Goal: Information Seeking & Learning: Learn about a topic

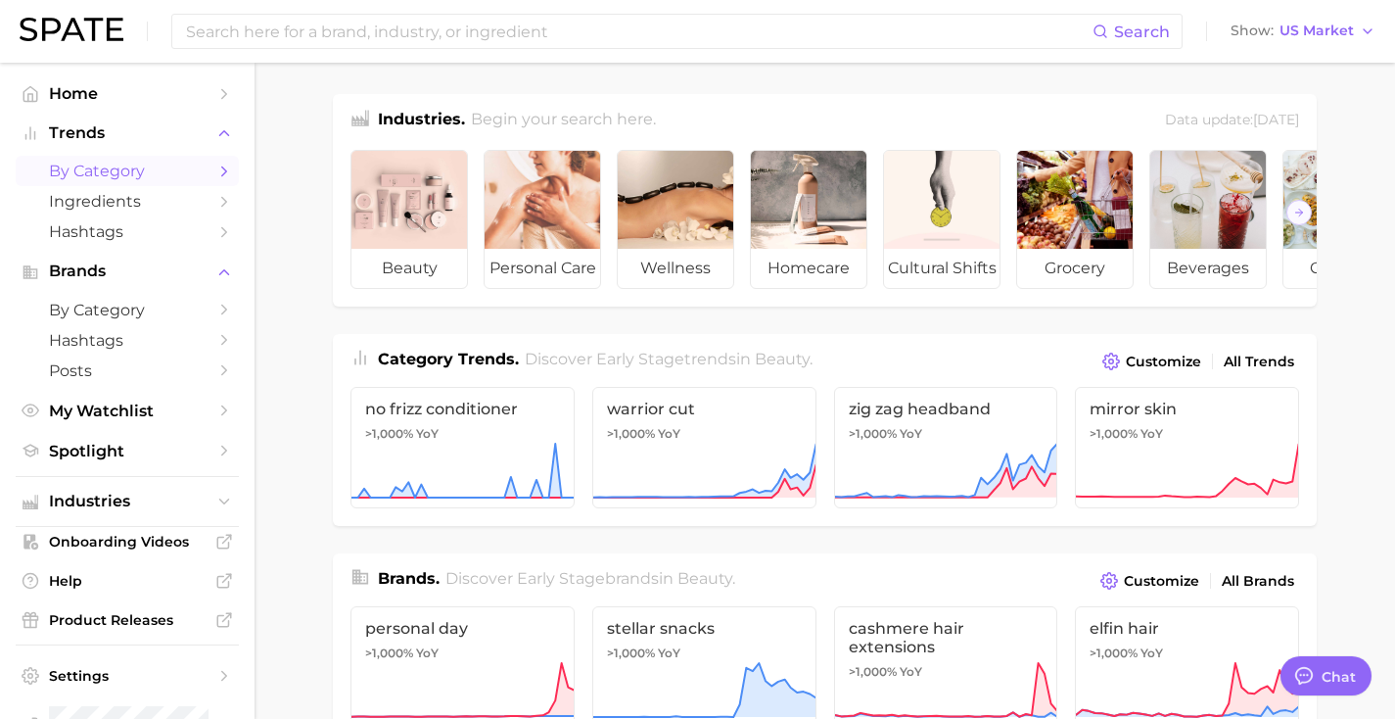
click at [87, 176] on span "by Category" at bounding box center [127, 171] width 157 height 19
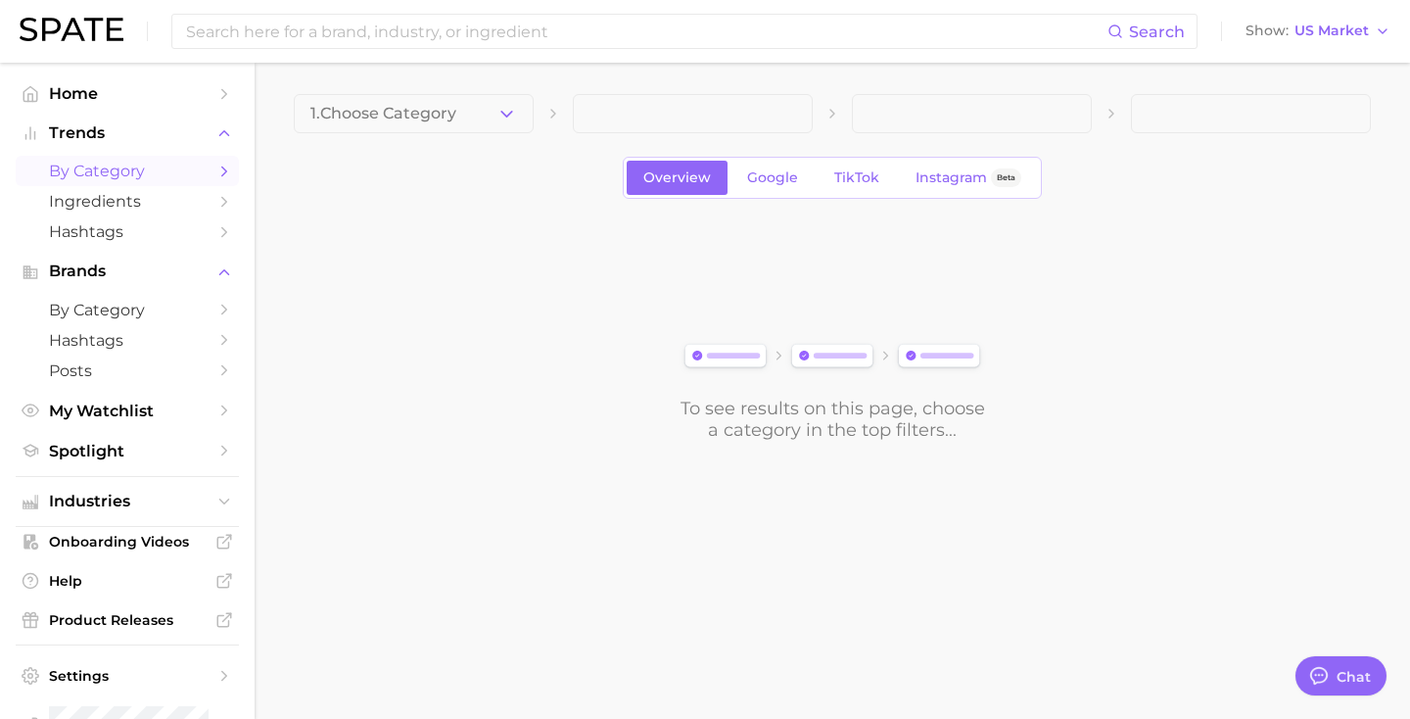
click at [401, 129] on button "1. Choose Category" at bounding box center [414, 113] width 240 height 39
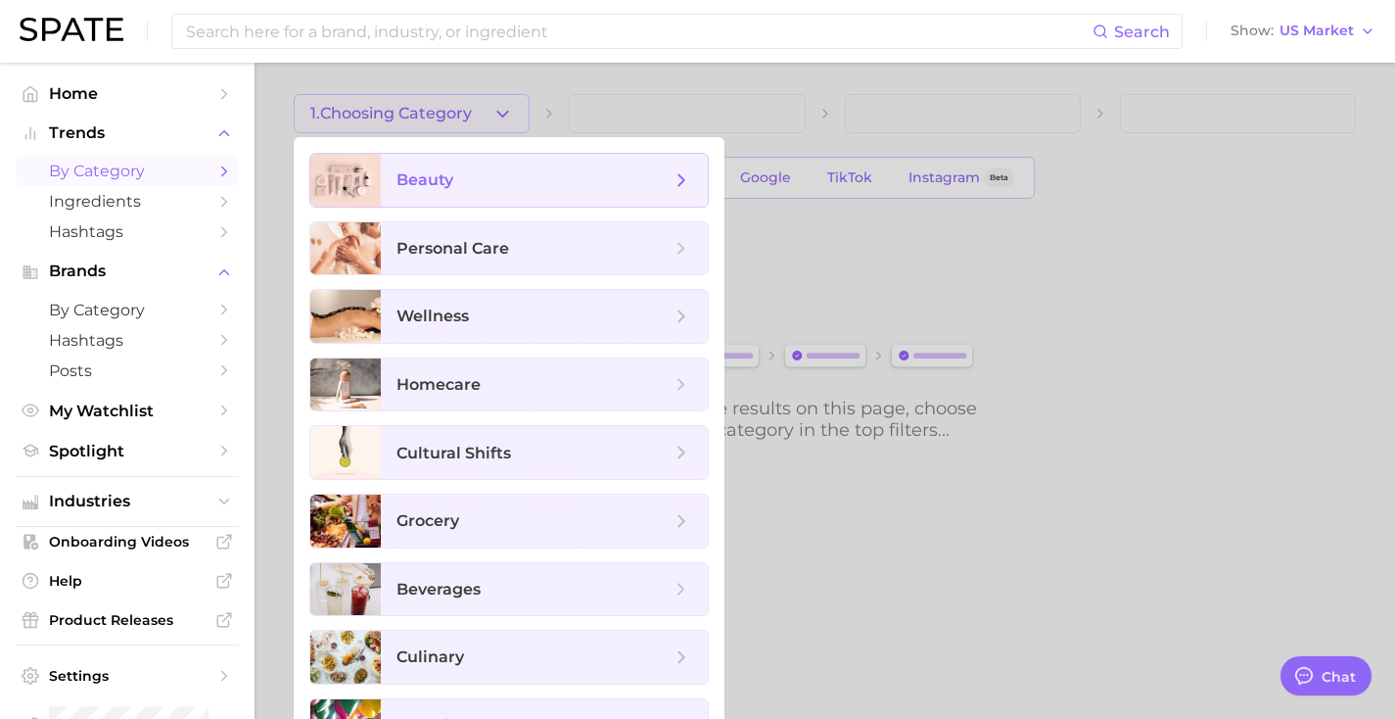
click at [411, 186] on span "beauty" at bounding box center [424, 179] width 57 height 19
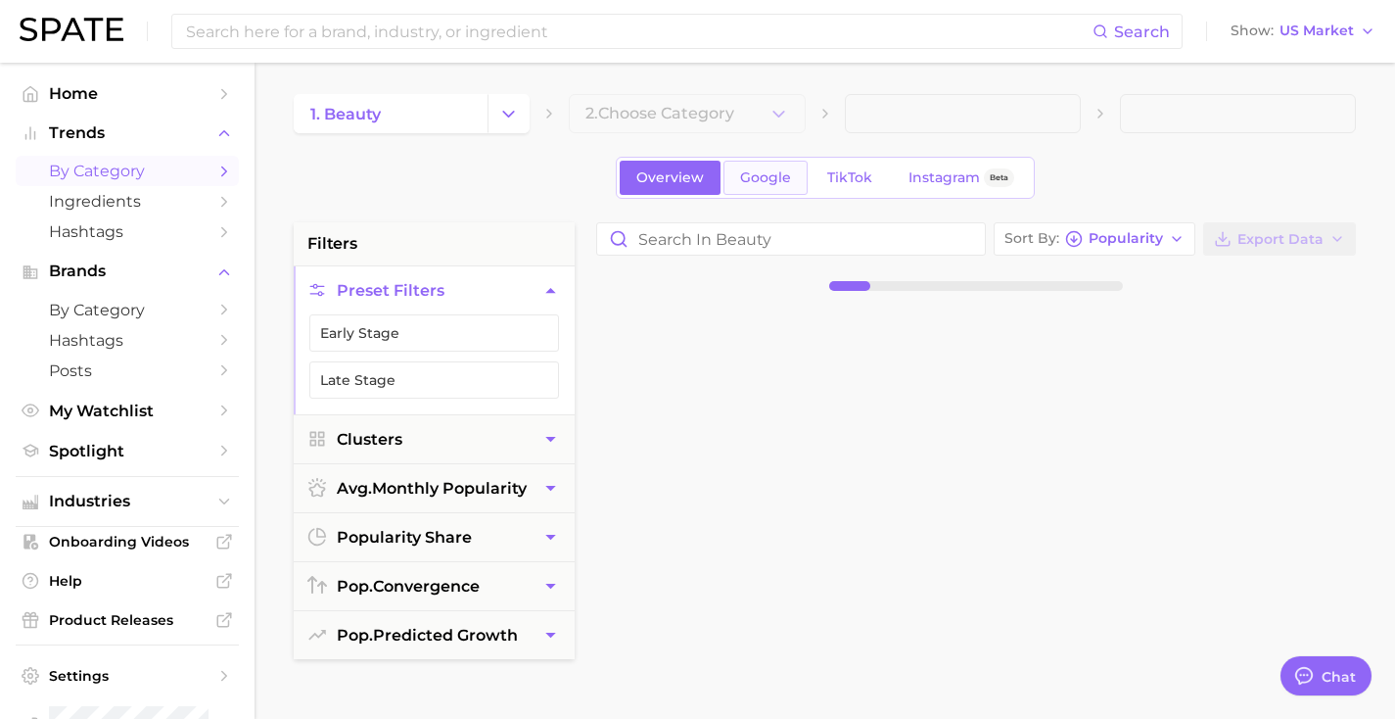
click at [776, 192] on link "Google" at bounding box center [765, 178] width 84 height 34
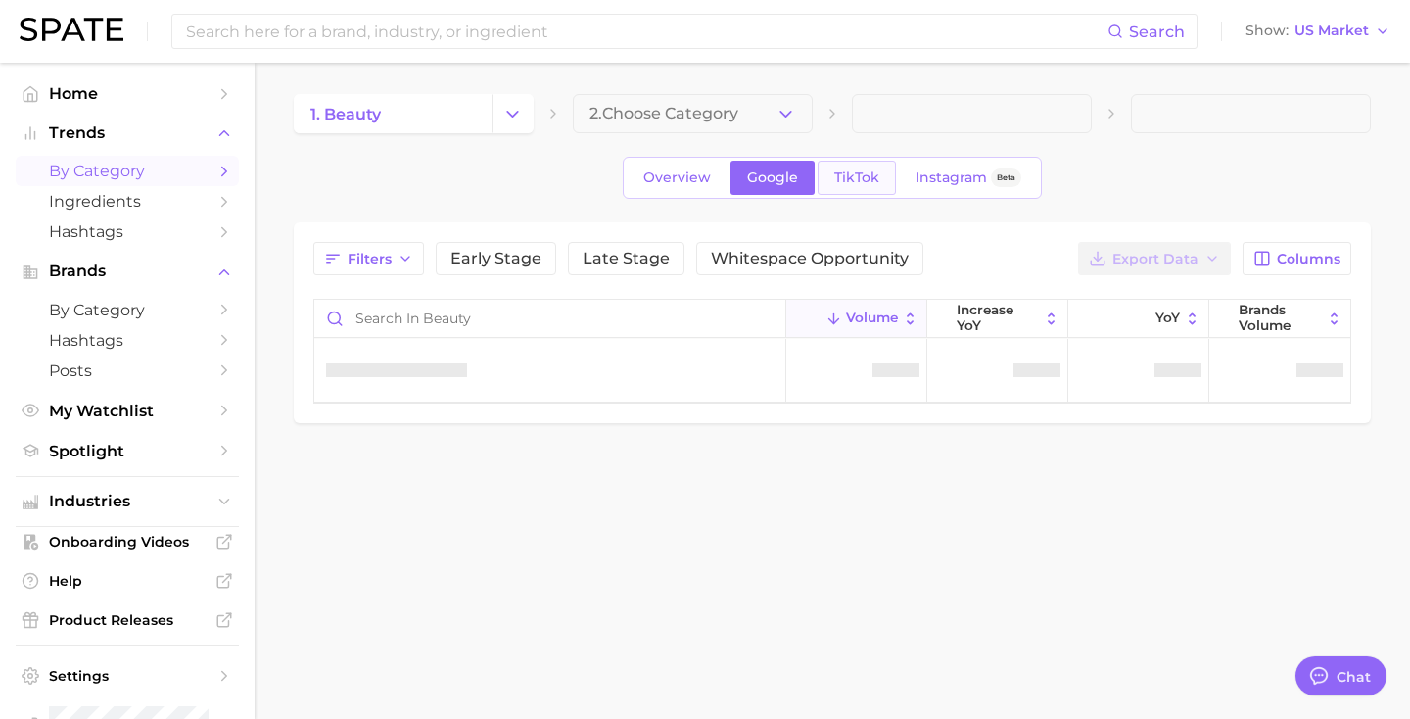
click at [863, 186] on link "TikTok" at bounding box center [856, 178] width 78 height 34
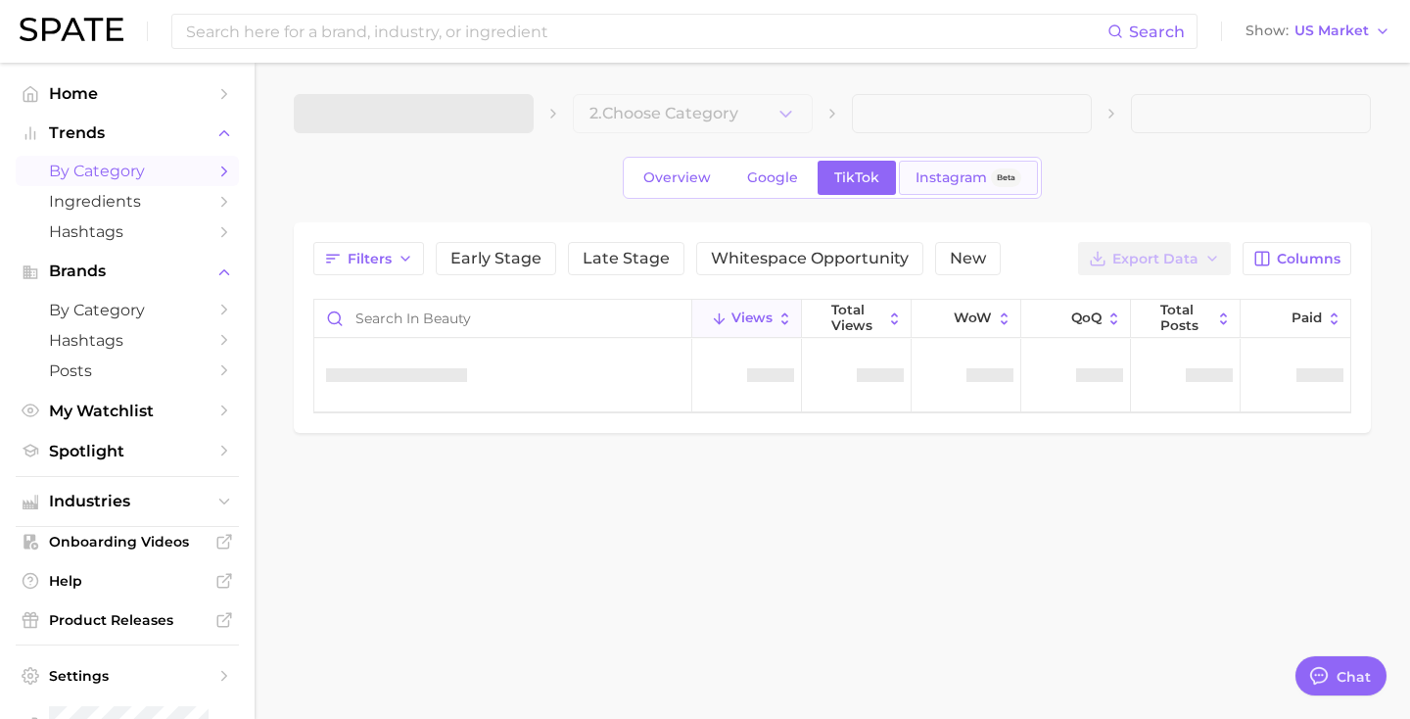
click at [965, 188] on link "Instagram Beta" at bounding box center [968, 178] width 139 height 34
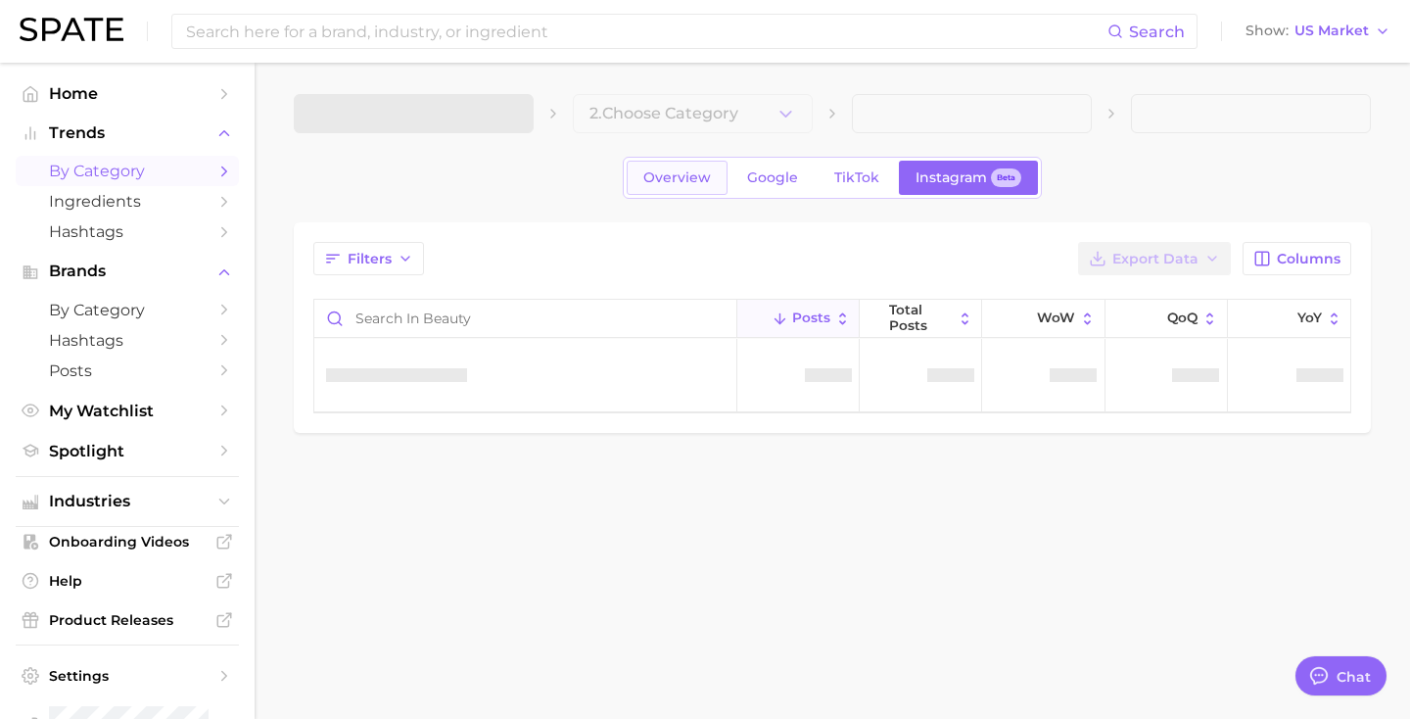
click at [674, 173] on span "Overview" at bounding box center [677, 177] width 68 height 17
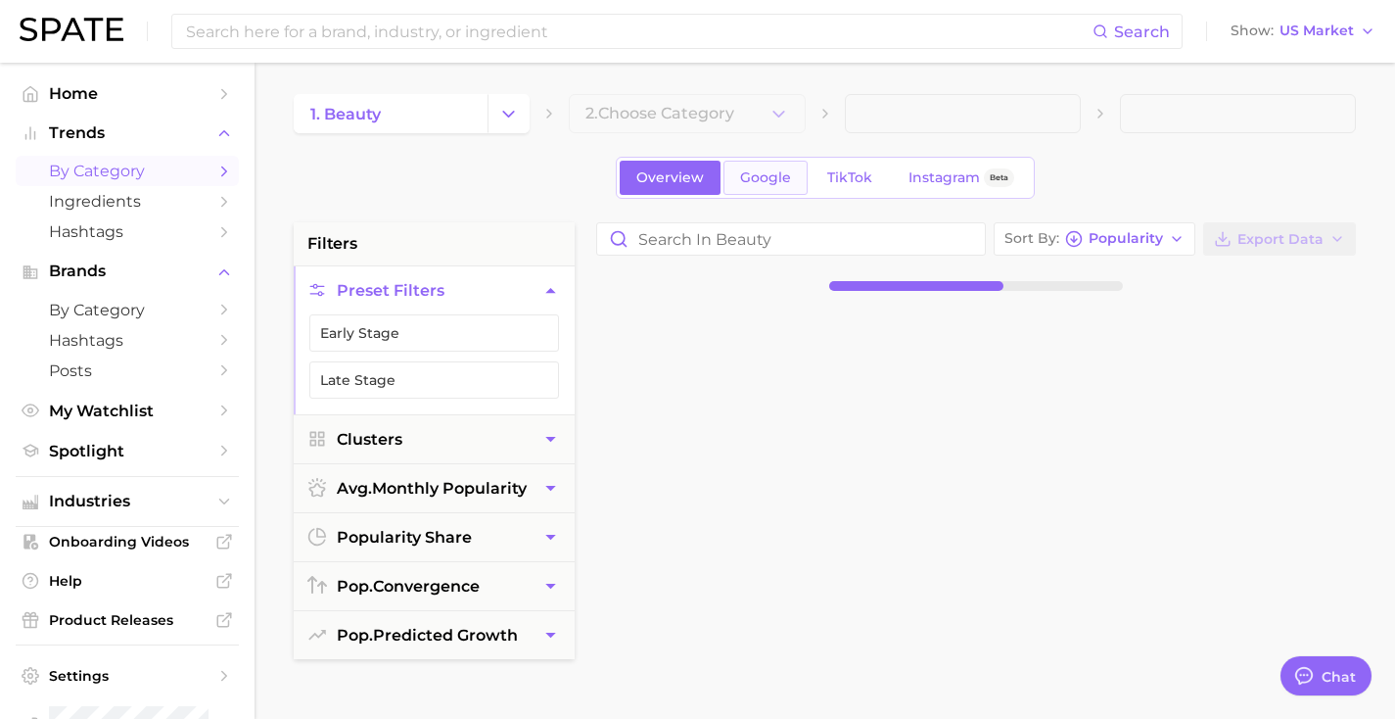
click at [739, 167] on link "Google" at bounding box center [765, 178] width 84 height 34
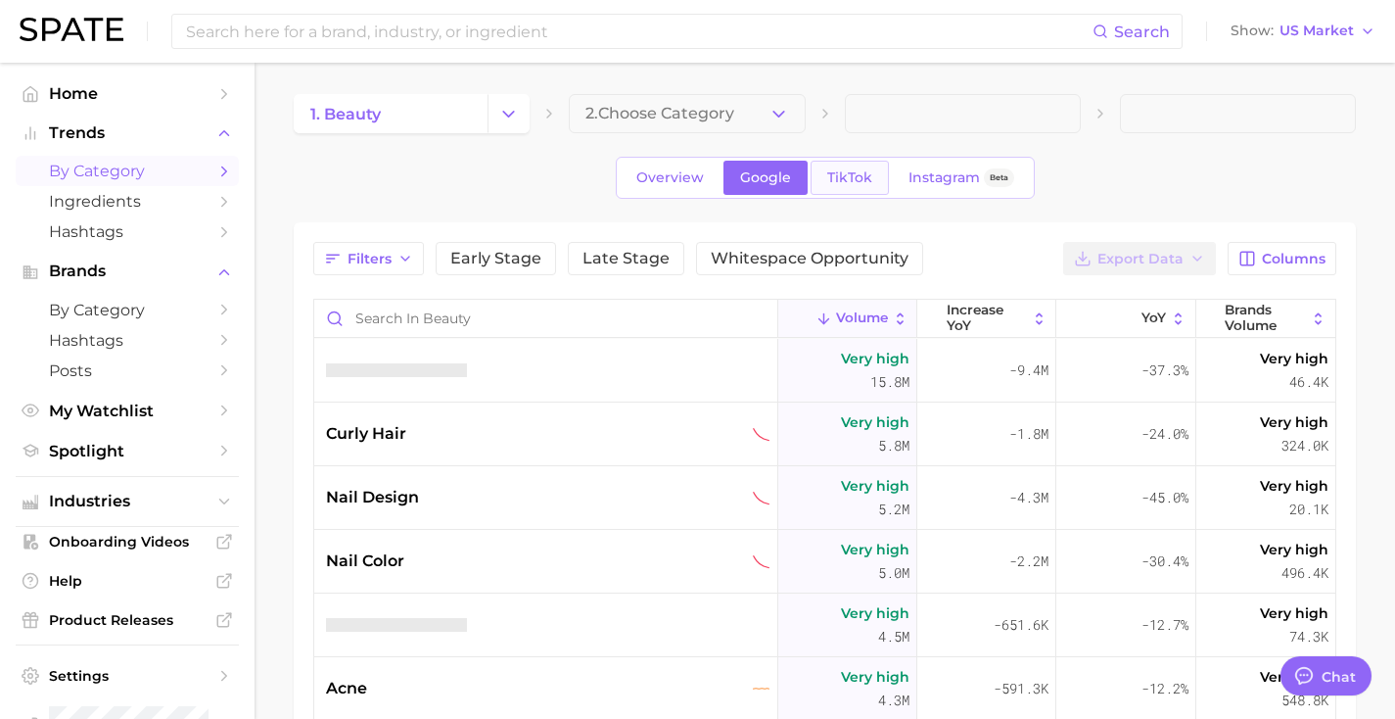
click at [836, 180] on span "TikTok" at bounding box center [849, 177] width 45 height 17
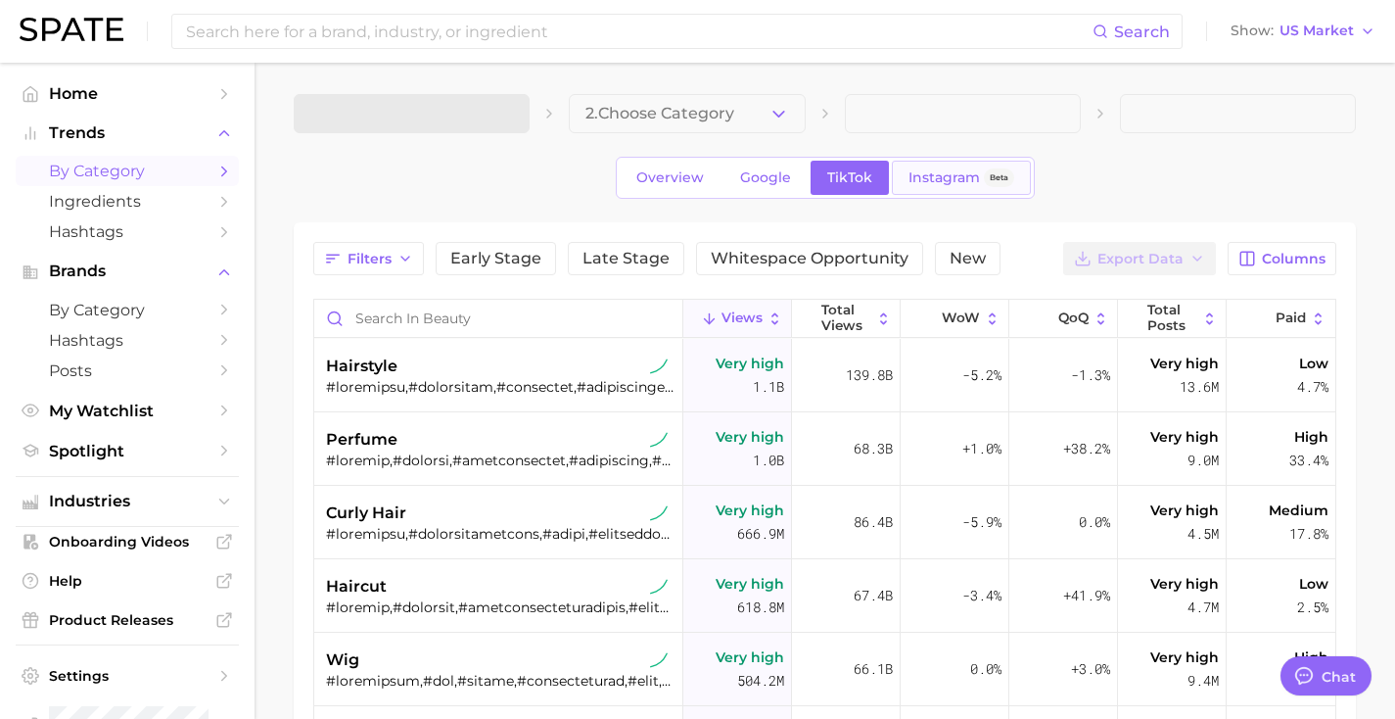
type textarea "x"
click at [922, 176] on span "Instagram" at bounding box center [944, 177] width 71 height 17
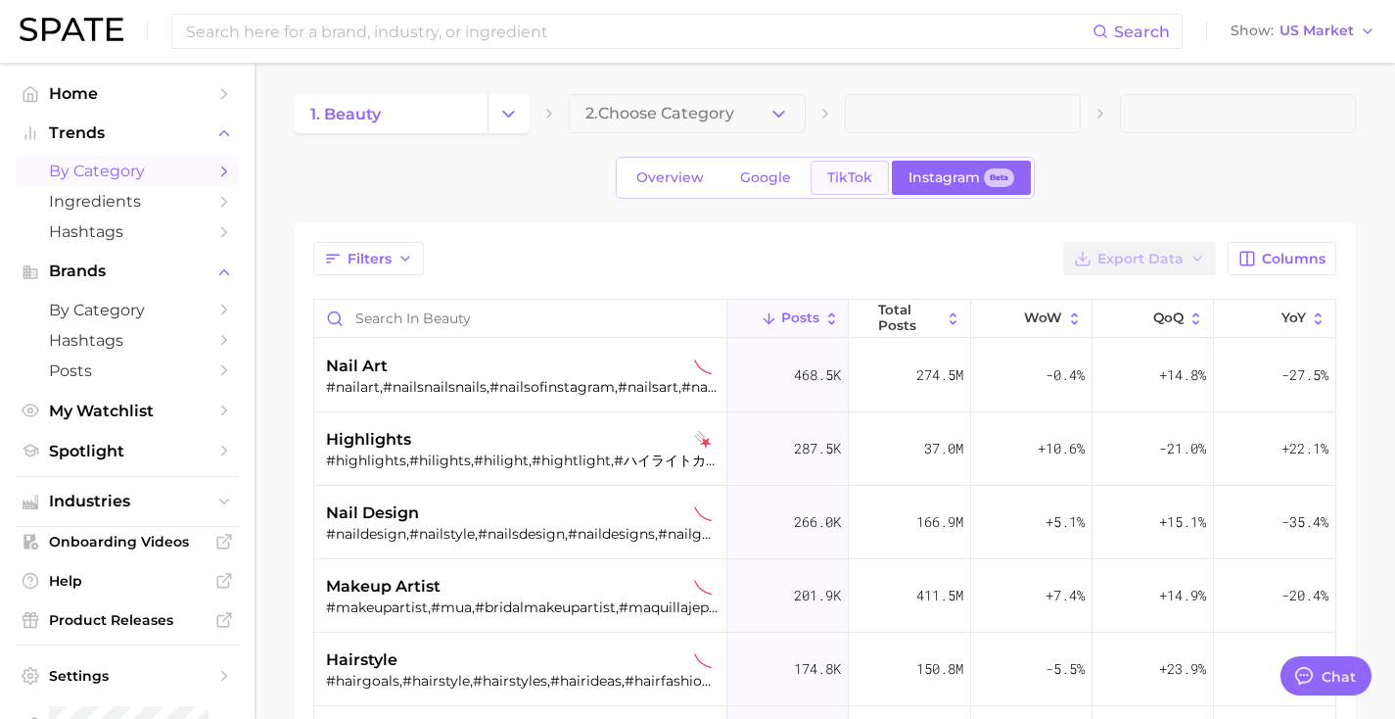
click at [828, 175] on span "TikTok" at bounding box center [849, 177] width 45 height 17
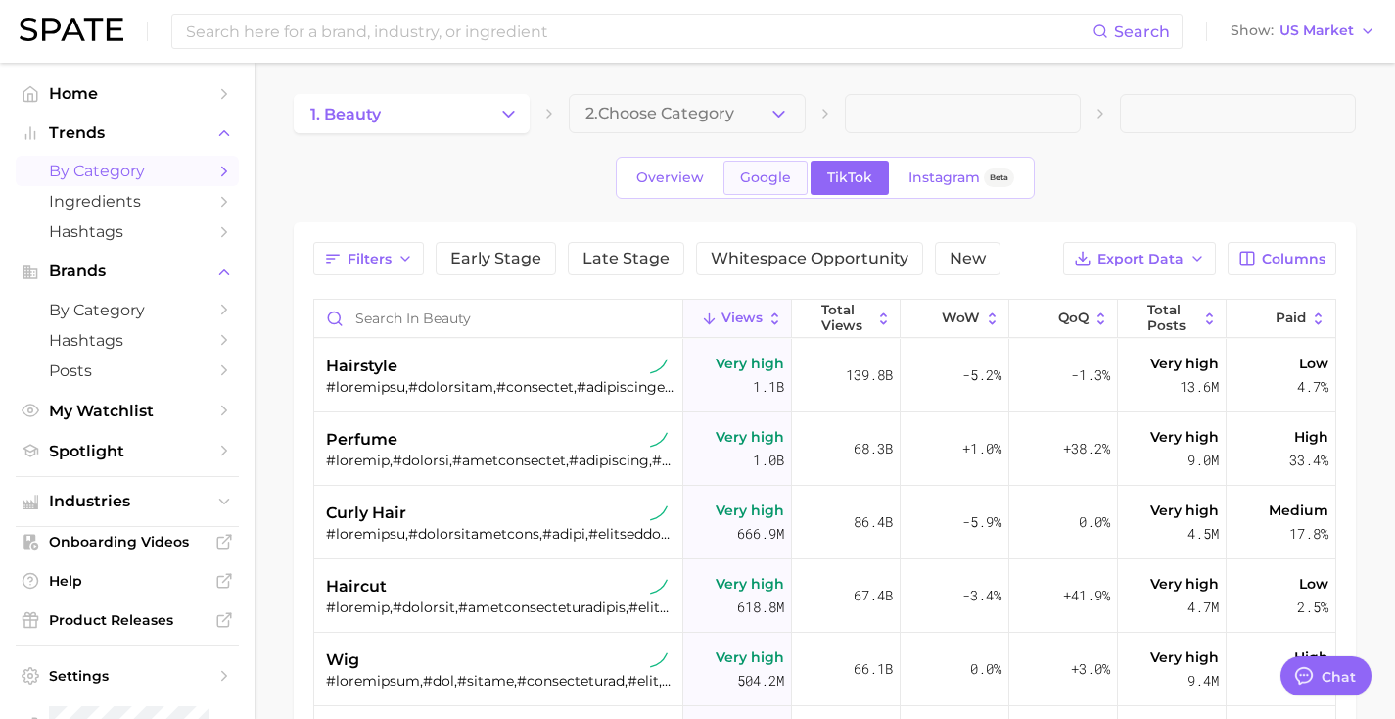
click at [776, 189] on link "Google" at bounding box center [765, 178] width 84 height 34
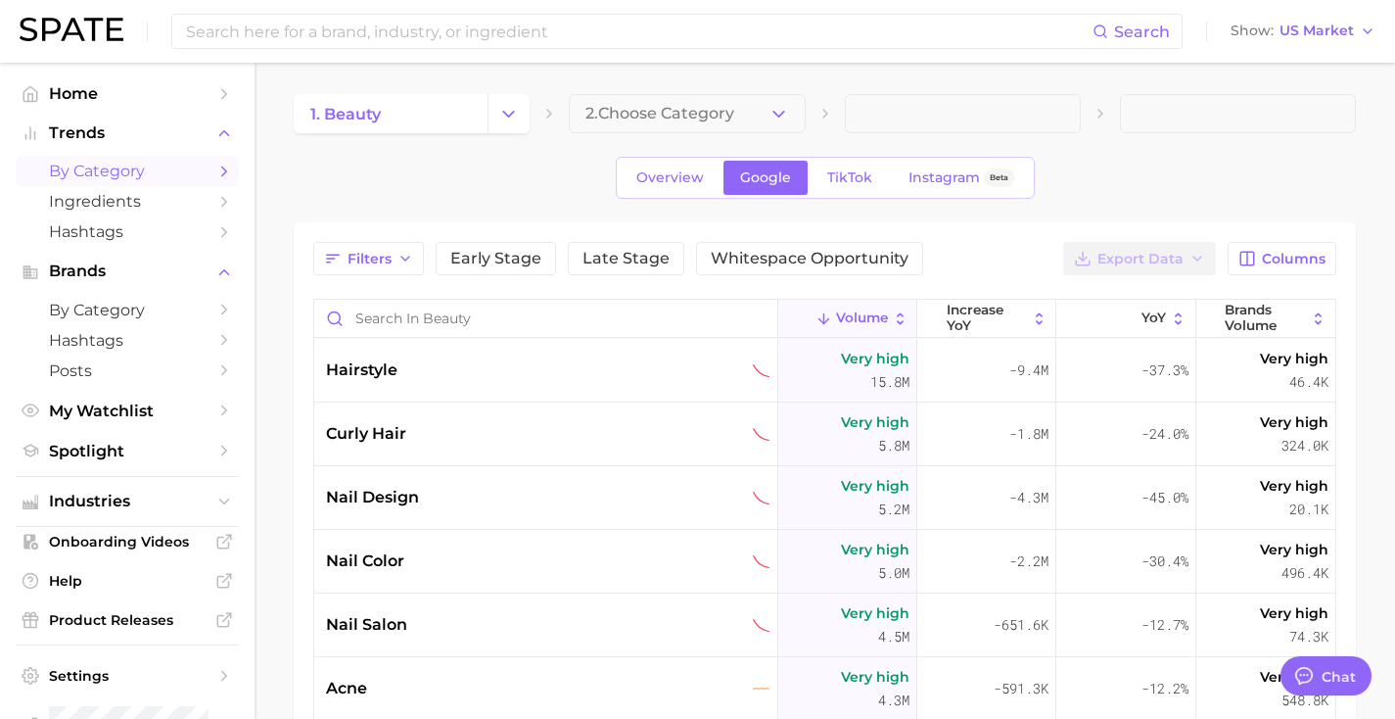
click at [668, 197] on div "Overview Google TikTok Instagram Beta" at bounding box center [825, 178] width 419 height 42
click at [684, 176] on span "Overview" at bounding box center [670, 177] width 68 height 17
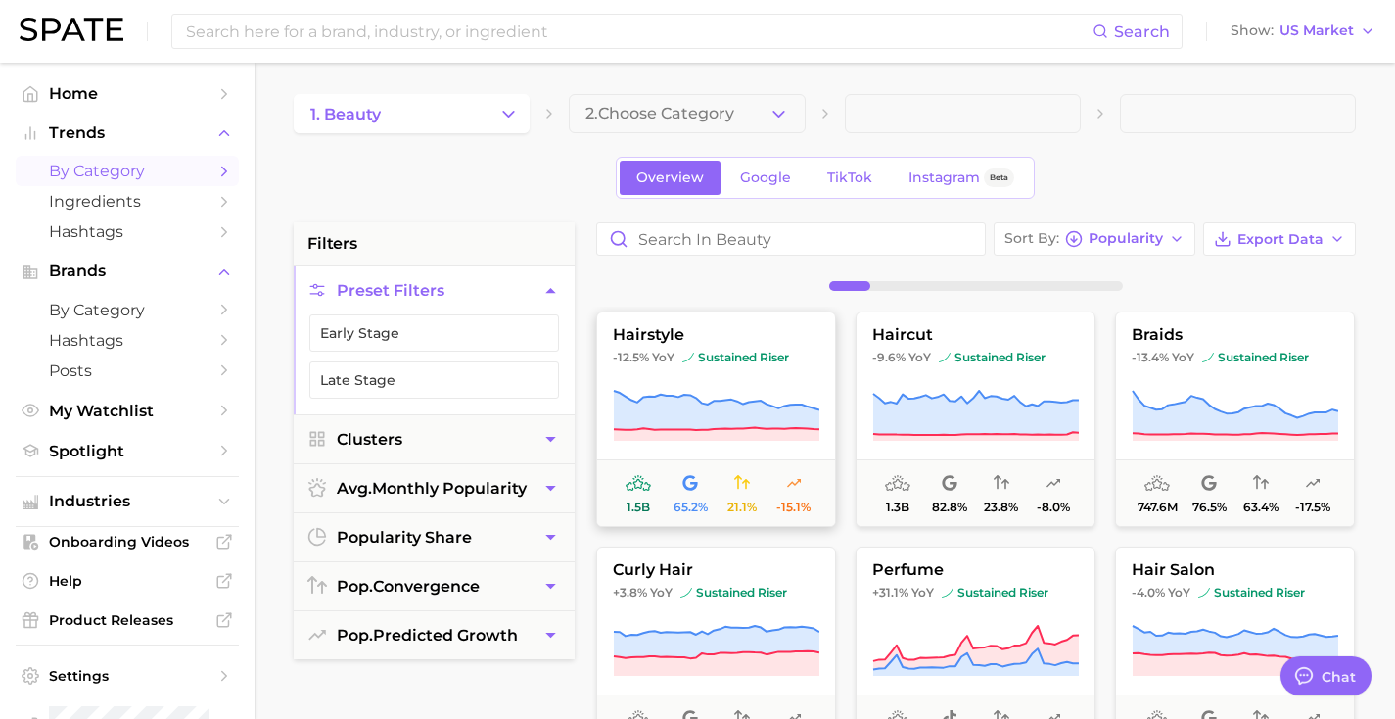
click at [690, 396] on icon at bounding box center [717, 410] width 206 height 39
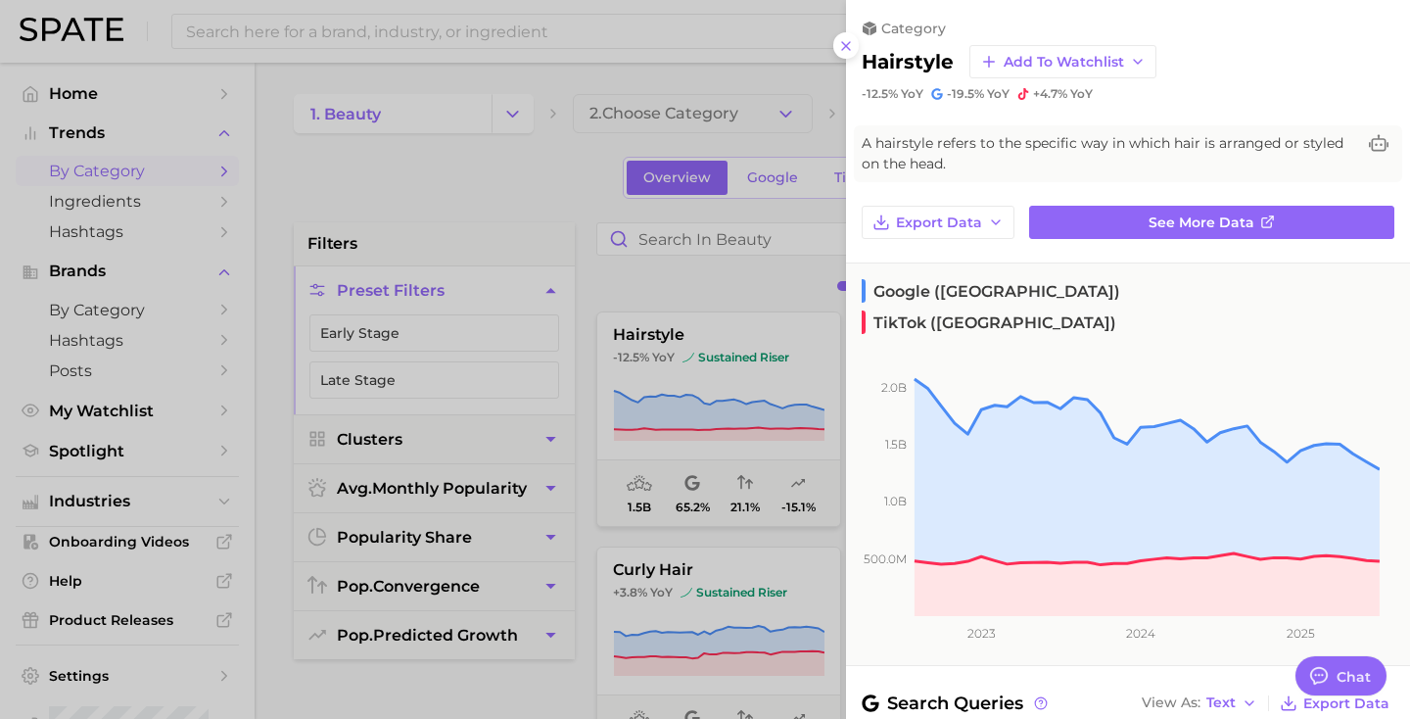
click at [686, 293] on div at bounding box center [705, 359] width 1410 height 719
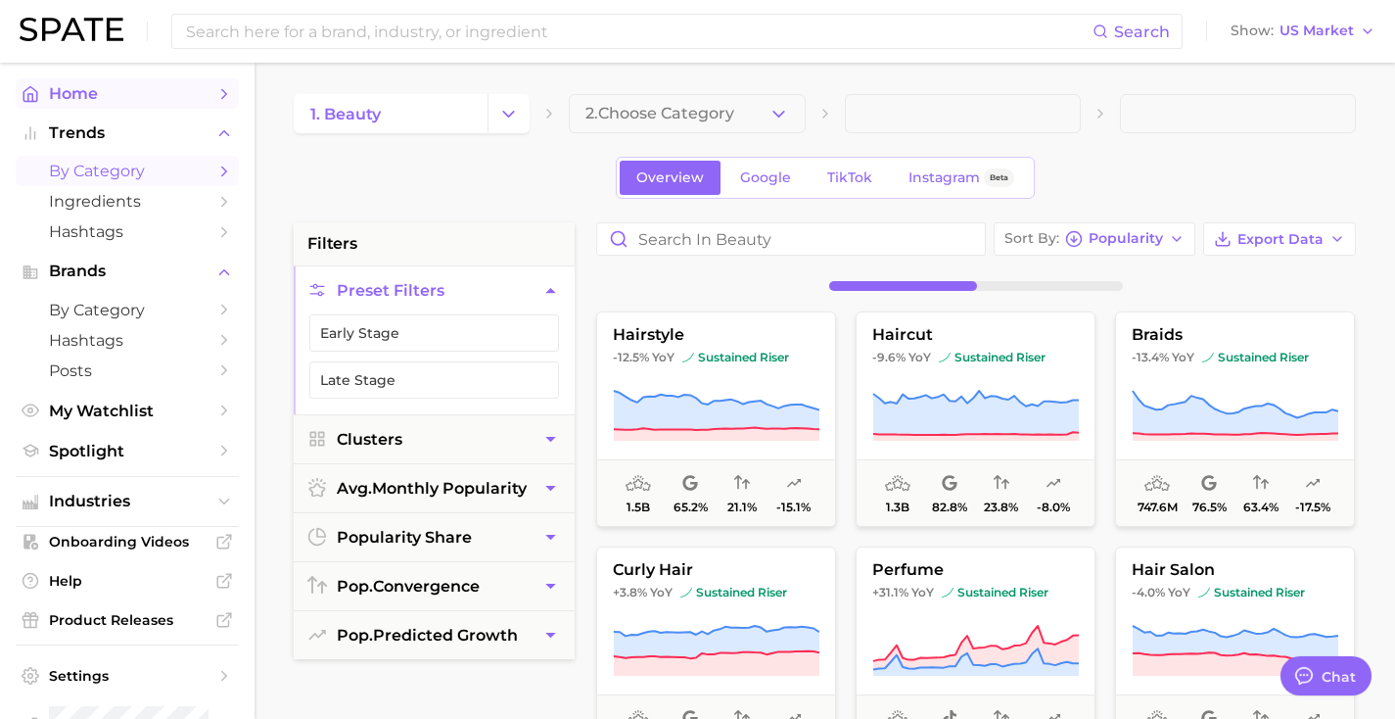
click at [131, 102] on span "Home" at bounding box center [127, 93] width 157 height 19
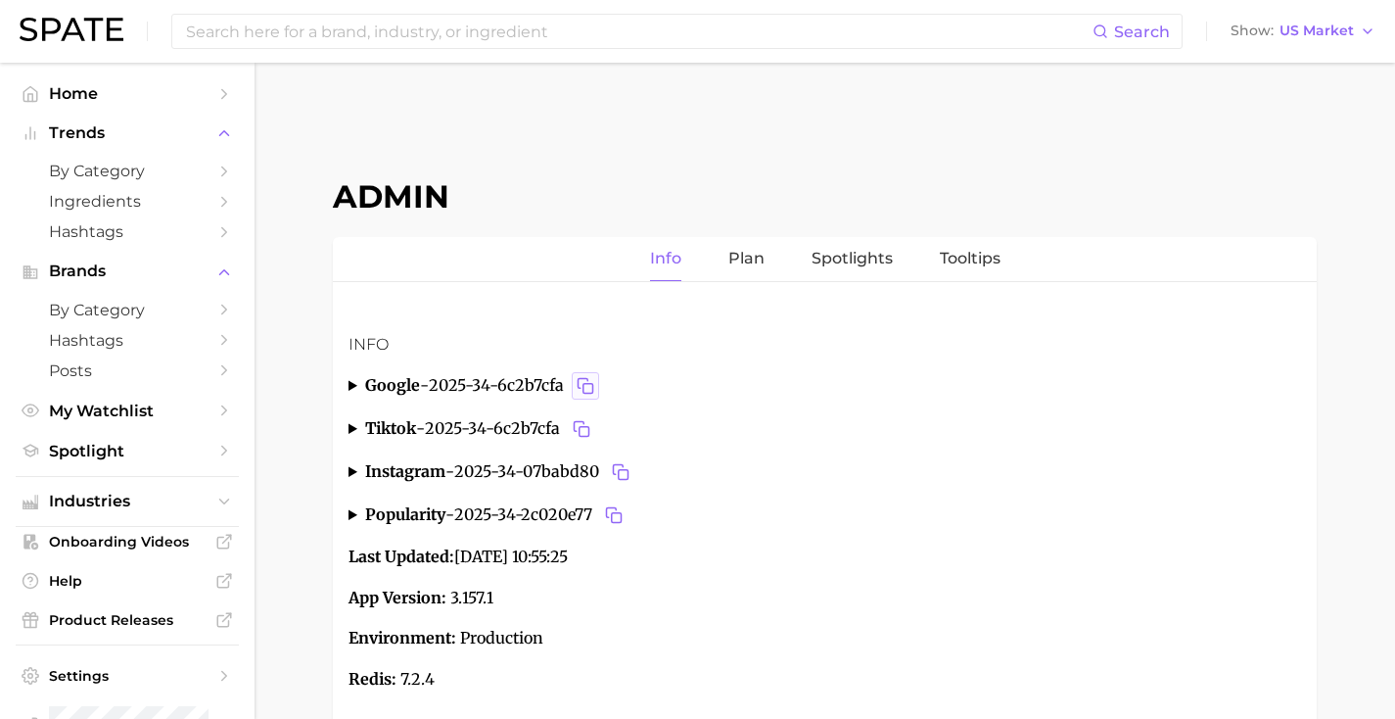
click at [591, 390] on icon "Copy 2025-34-6c2b7cfa to clipboard" at bounding box center [586, 386] width 18 height 18
click at [586, 388] on rect "Copy 2025-34-6c2b7cfa to clipboard" at bounding box center [588, 389] width 10 height 10
click at [583, 427] on icon "Copy 2025-34-6c2b7cfa to clipboard" at bounding box center [582, 429] width 18 height 18
click at [623, 465] on icon "Copy 2025-34-07babd80 to clipboard" at bounding box center [621, 472] width 18 height 18
click at [615, 515] on icon "Copy 2025-34-2c020e77 to clipboard" at bounding box center [614, 515] width 18 height 18
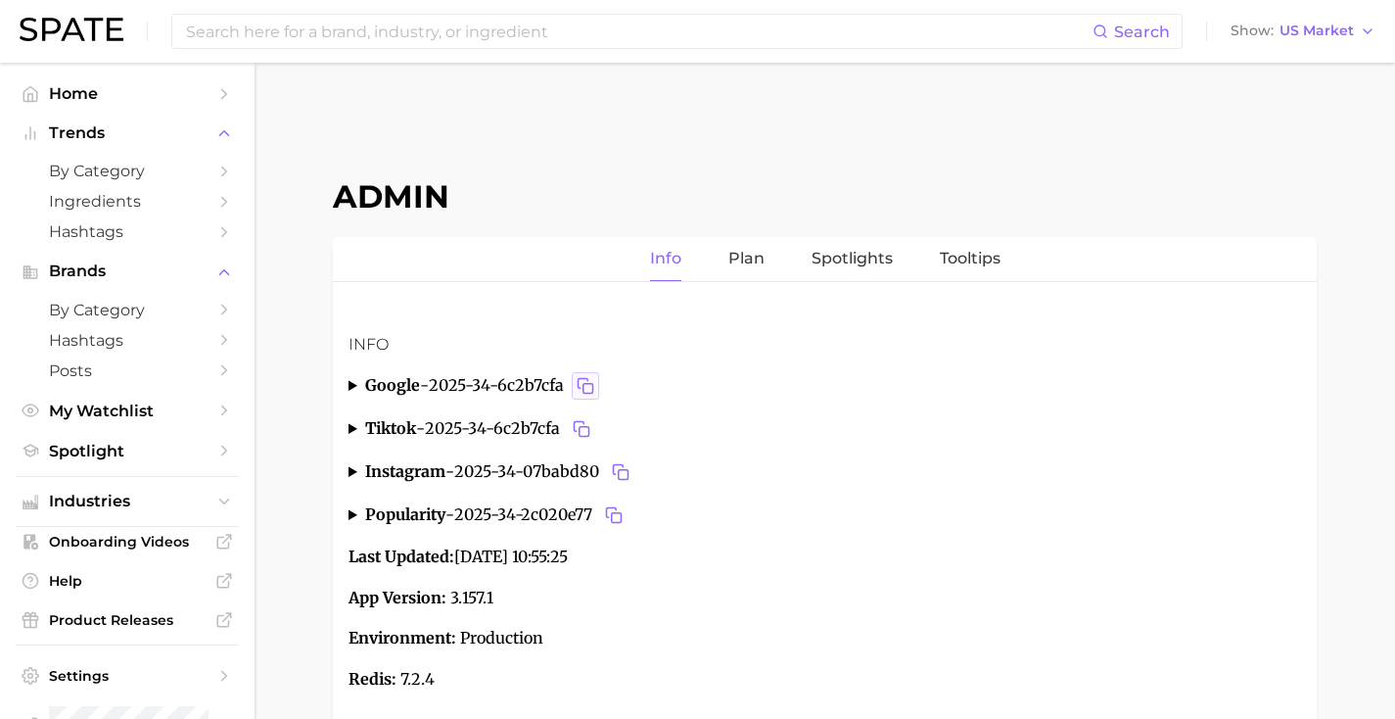
click at [587, 376] on button "Copy 2025-34-6c2b7cfa to clipboard" at bounding box center [585, 385] width 27 height 27
click at [580, 422] on icon "Copy 2025-34-6c2b7cfa to clipboard" at bounding box center [579, 426] width 10 height 10
click at [629, 470] on rect "Copy 2025-34-07babd80 to clipboard" at bounding box center [624, 475] width 10 height 10
click at [623, 514] on icon "Copy 2025-34-2c020e77 to clipboard" at bounding box center [614, 515] width 18 height 18
